Goal: Transaction & Acquisition: Download file/media

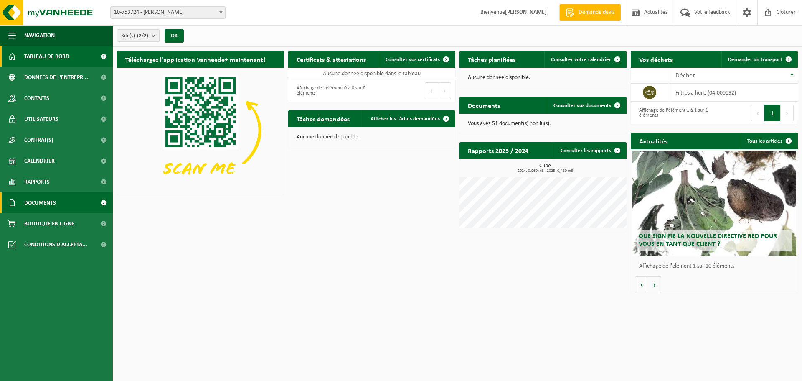
click at [46, 198] on span "Documents" at bounding box center [40, 202] width 32 height 21
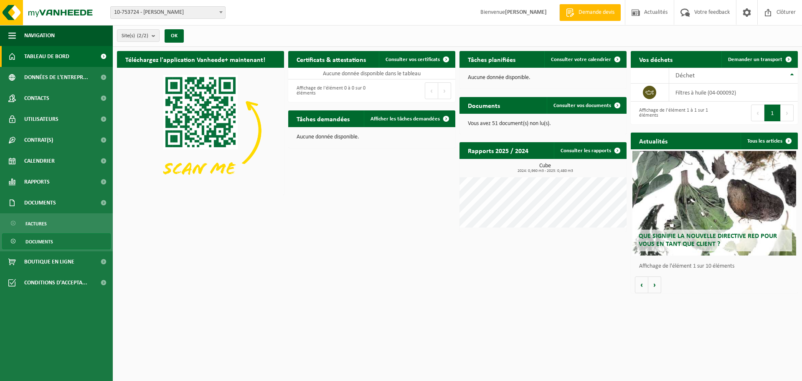
click at [39, 238] on span "Documents" at bounding box center [39, 242] width 28 height 16
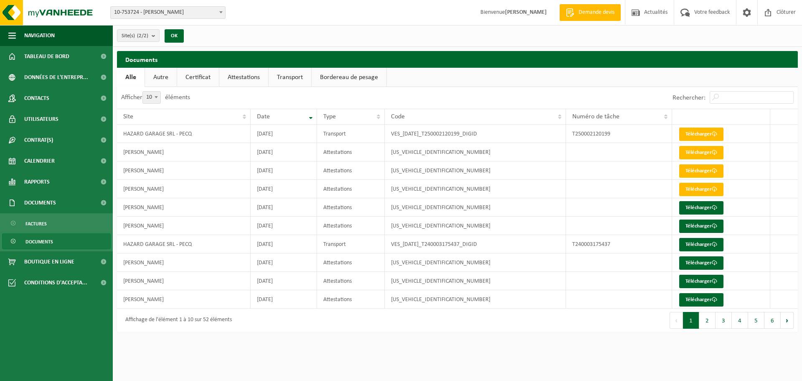
click at [247, 76] on link "Attestations" at bounding box center [243, 77] width 49 height 19
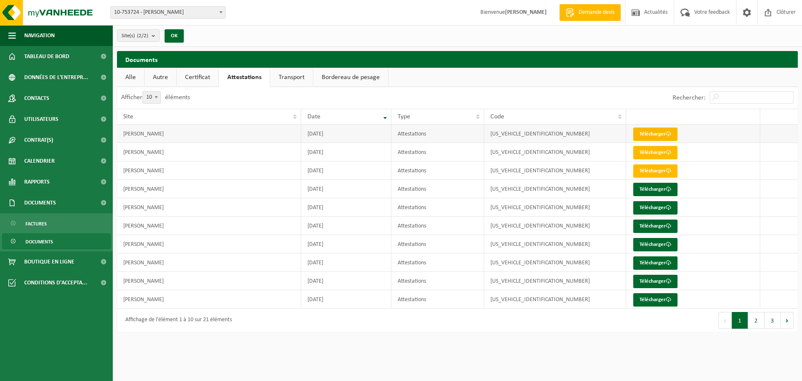
click at [657, 132] on link "Télécharger" at bounding box center [656, 133] width 44 height 13
click at [200, 77] on link "Certificat" at bounding box center [198, 77] width 42 height 19
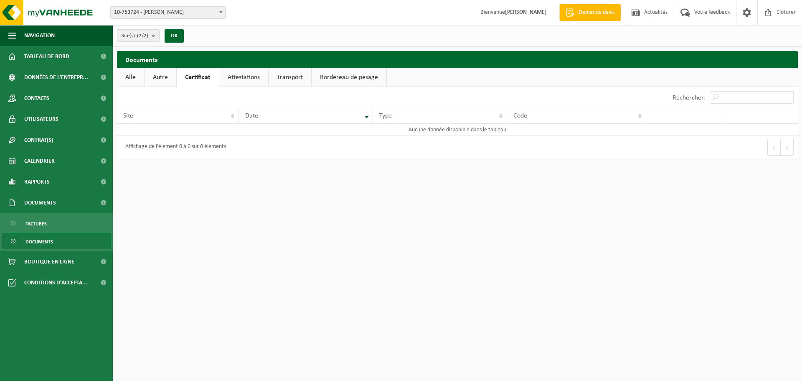
click at [131, 76] on link "Alle" at bounding box center [130, 77] width 27 height 19
